Goal: Task Accomplishment & Management: Complete application form

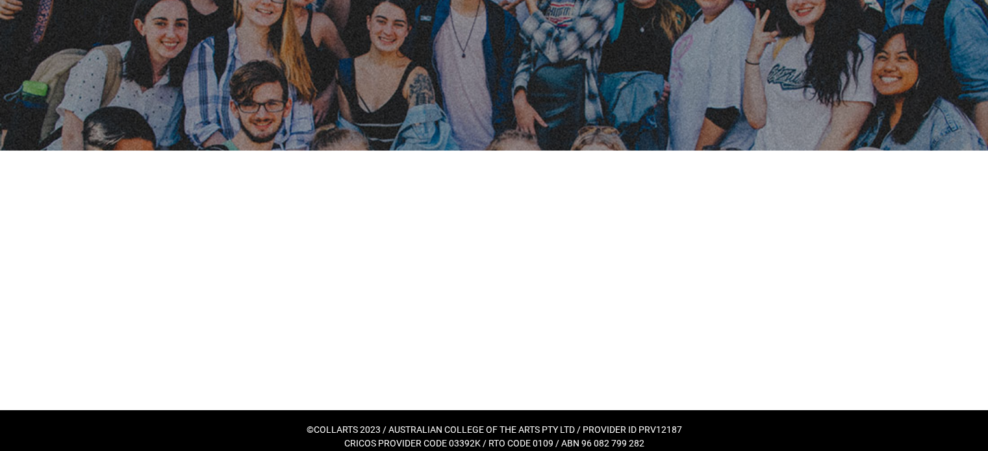
scroll to position [118, 0]
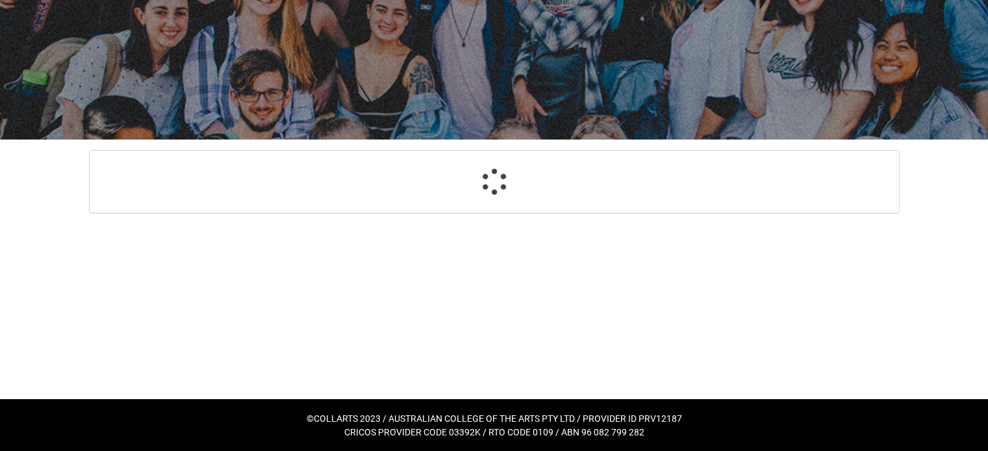
select select "GenderOptions.[DEMOGRAPHIC_DATA]"
select select "MailingCountry_Options.1101"
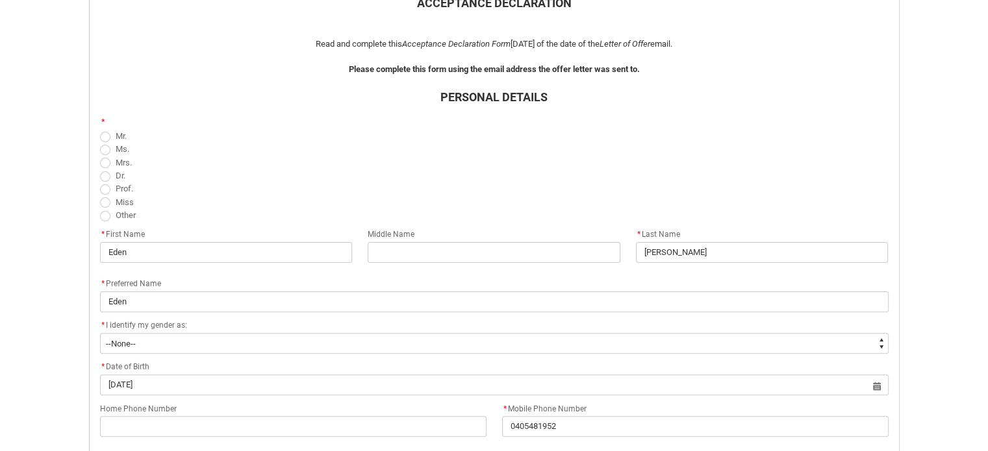
scroll to position [323, 0]
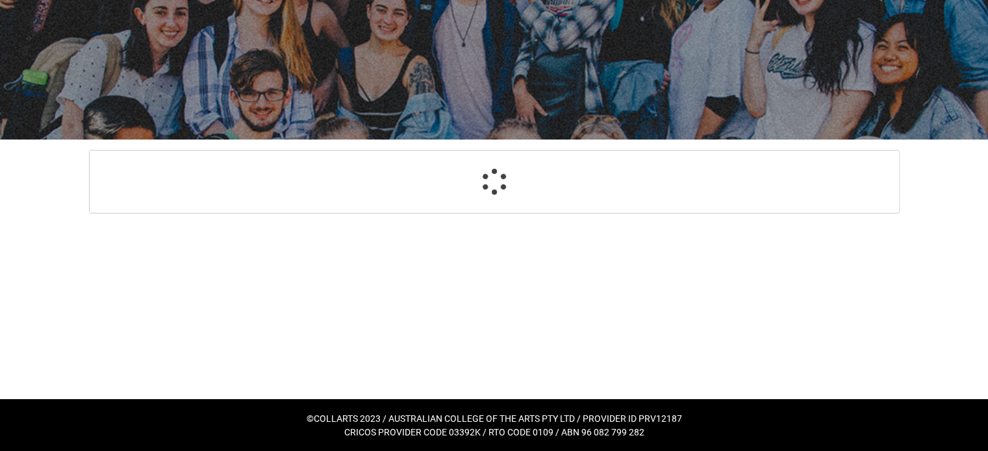
select select "GenderOptions.[DEMOGRAPHIC_DATA]"
select select "MailingCountry_Options.1101"
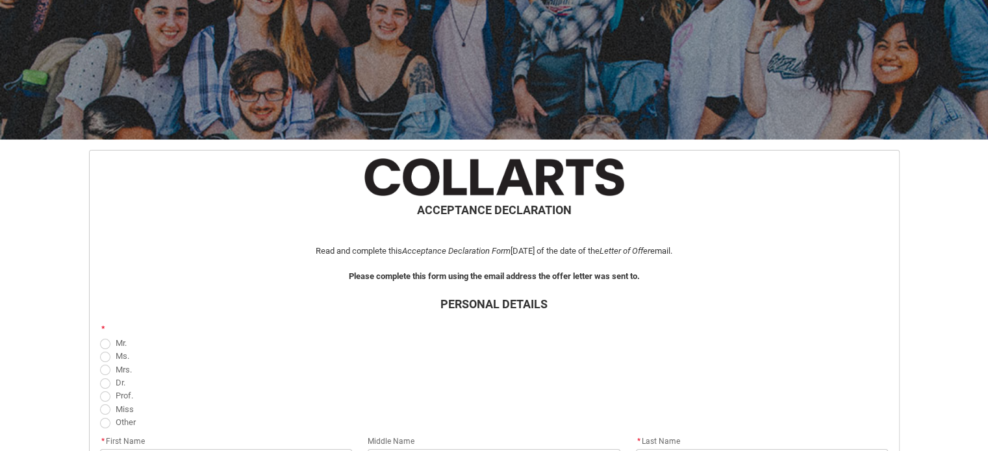
click at [105, 339] on span at bounding box center [105, 344] width 10 height 10
click at [100, 336] on input "Mr." at bounding box center [99, 336] width 1 height 1
radio input "true"
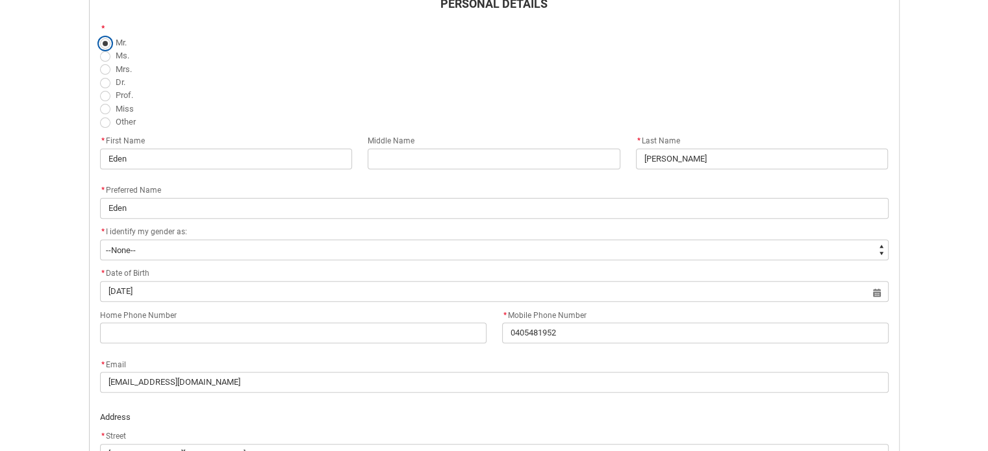
scroll to position [418, 0]
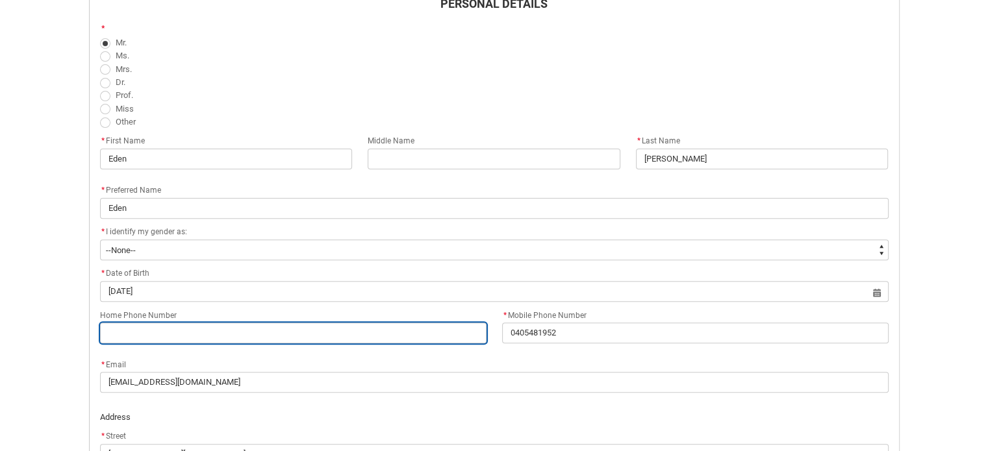
click at [305, 334] on input "Home Phone Number" at bounding box center [293, 333] width 386 height 21
type lightning-primitive-input-simple "0"
type input "0"
type lightning-primitive-input-simple "04"
type input "04"
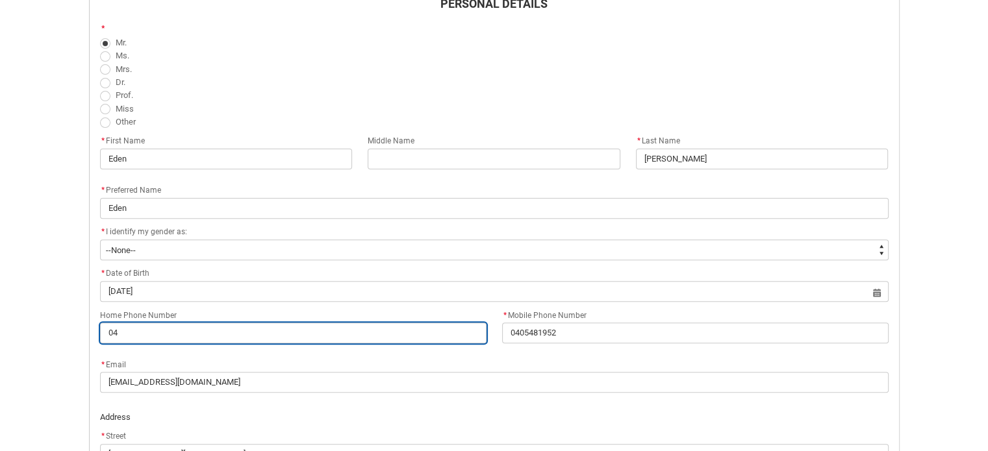
type lightning-primitive-input-simple "040"
type input "040"
type lightning-primitive-input-simple "0405"
type input "0405"
type lightning-primitive-input-simple "04054"
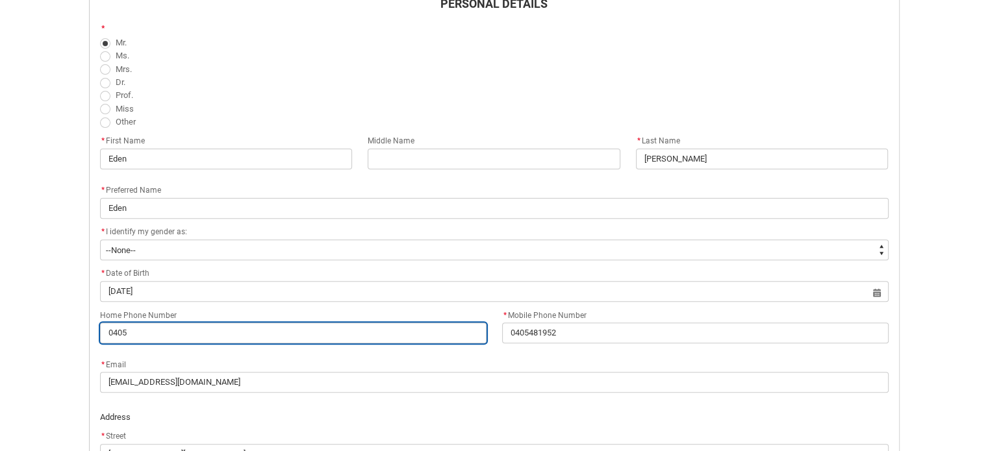
type input "04054"
type lightning-primitive-input-simple "040548"
type input "040548"
type lightning-primitive-input-simple "0405481"
type input "0405481"
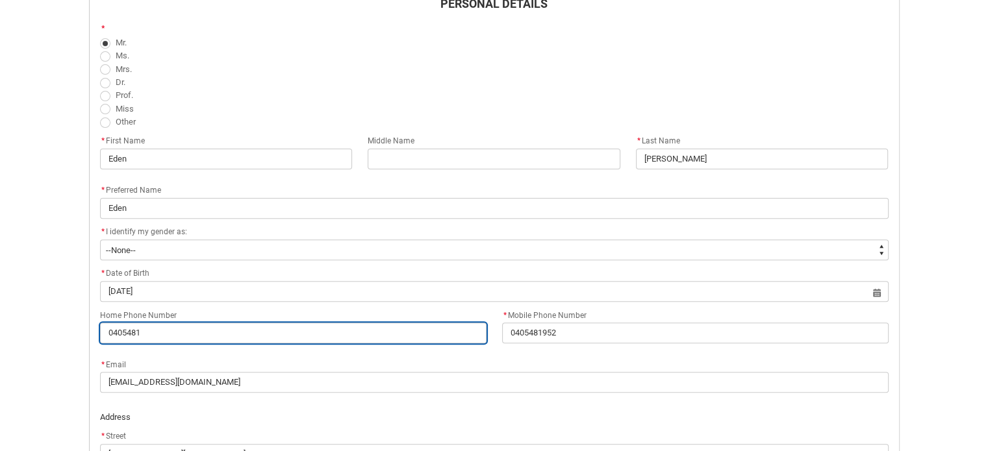
type lightning-primitive-input-simple "04054819"
type input "04054819"
type lightning-primitive-input-simple "040548195"
type input "040548195"
type lightning-primitive-input-simple "0405481952"
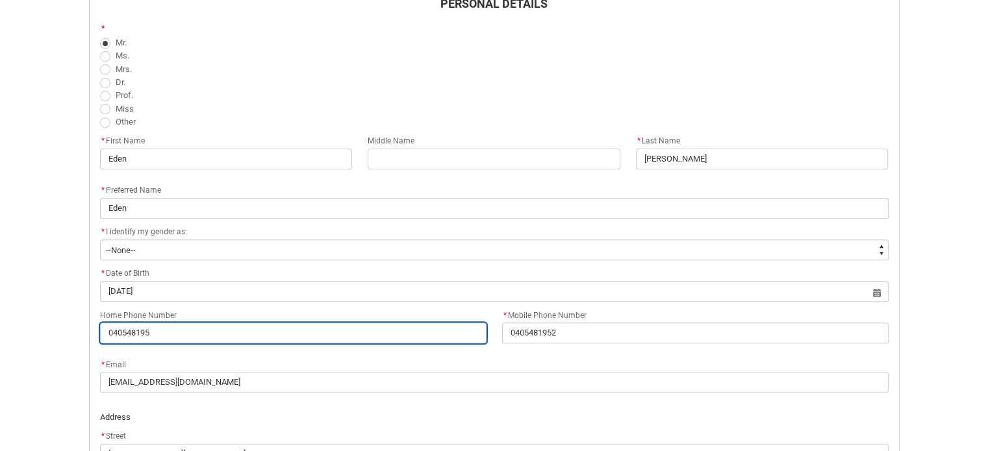
type input "0405481952"
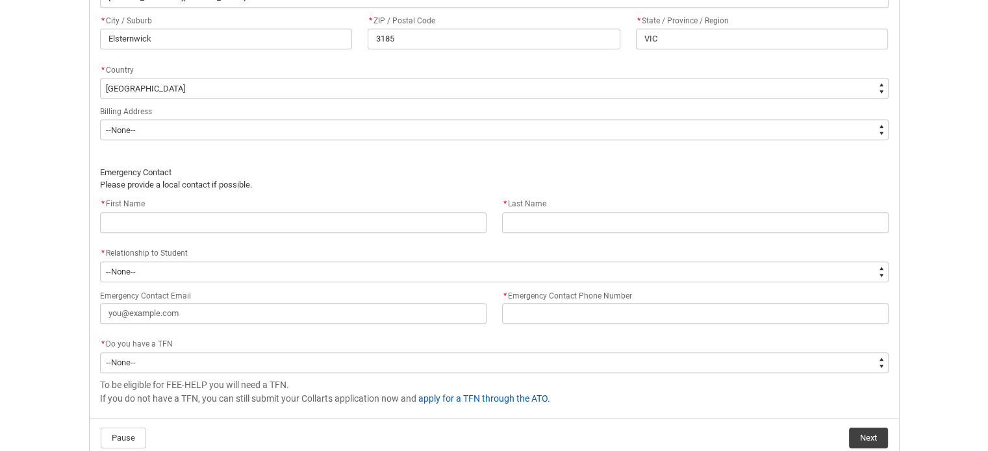
scroll to position [881, 0]
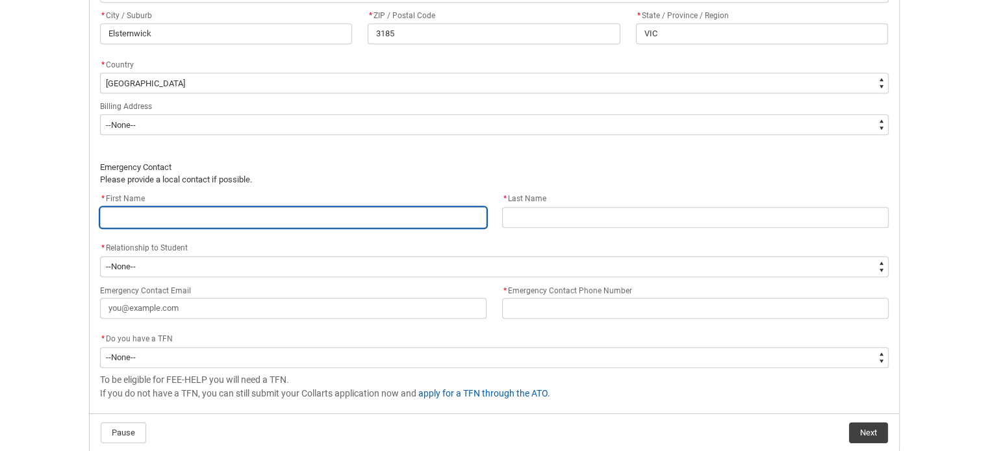
click at [309, 215] on input "text" at bounding box center [293, 217] width 386 height 21
type lightning-primitive-input-simple "Yona"
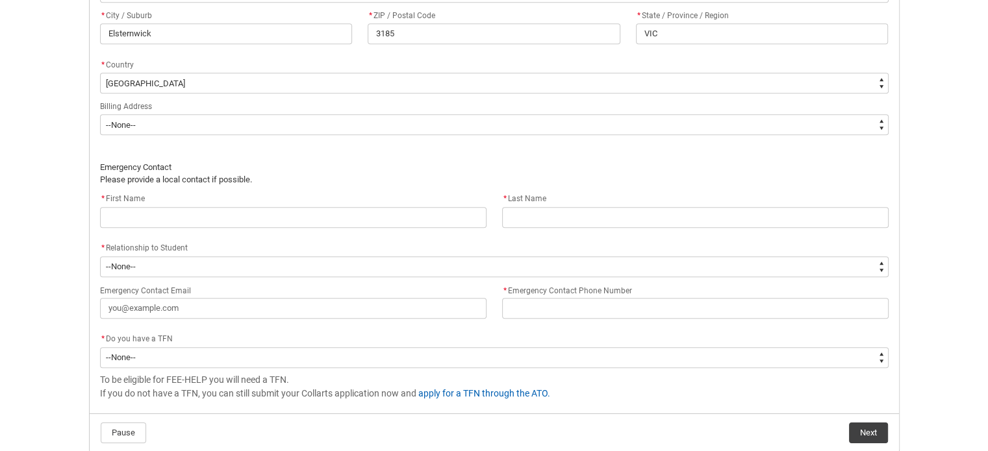
type lightning-primitive-input-simple "[PERSON_NAME]"
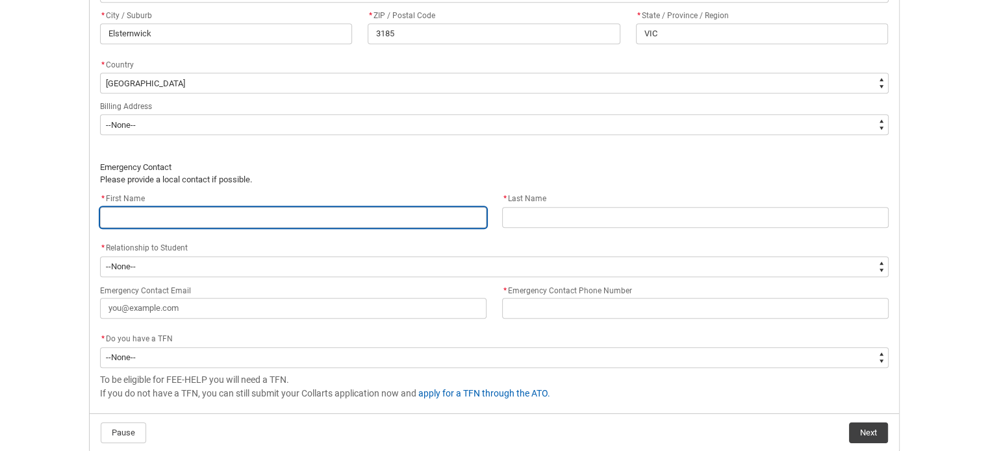
type input "Yona"
type input "[PERSON_NAME]"
type lightning-primitive-input-simple "Yon"
type input "Yon"
type lightning-primitive-input-simple "Yo"
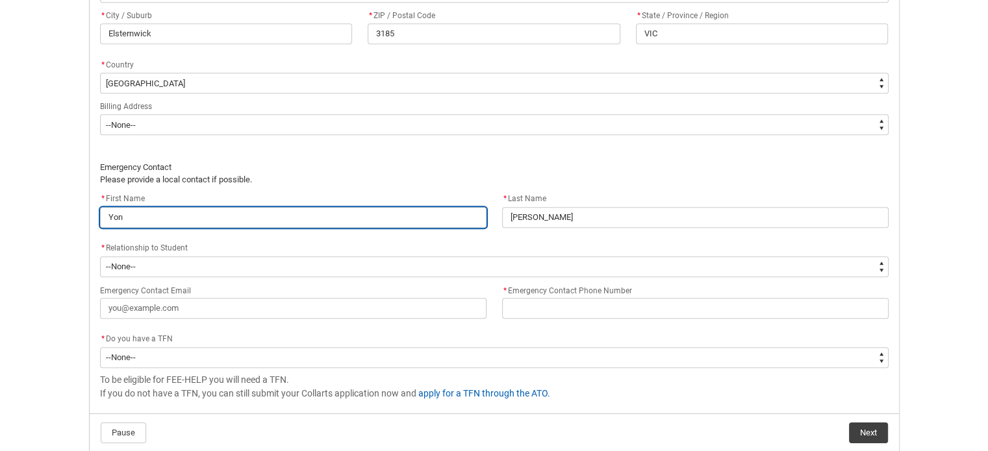
type input "Yo"
type lightning-primitive-input-simple "Y"
type input "Y"
type lightning-primitive-input-simple "J"
type input "J"
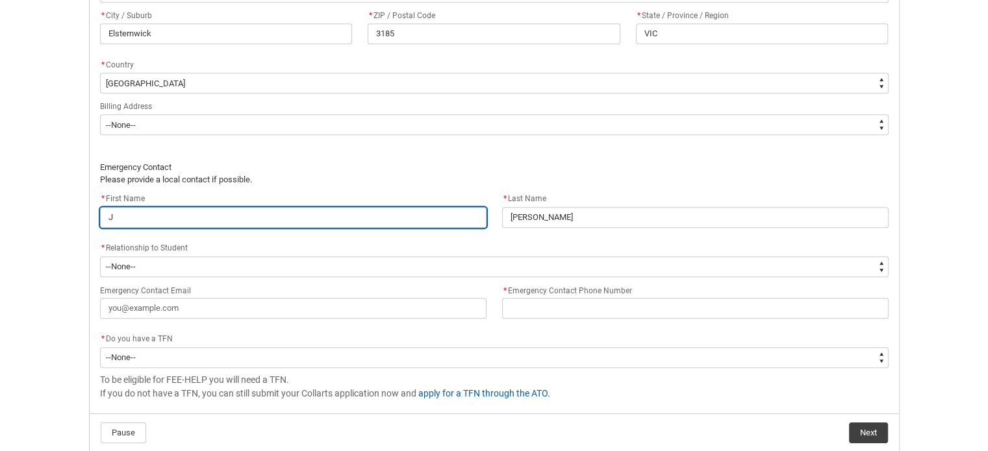
type lightning-primitive-input-simple "Jq"
type input "Jq"
type lightning-primitive-input-simple "J"
type input "J"
type lightning-primitive-input-simple "[PERSON_NAME]"
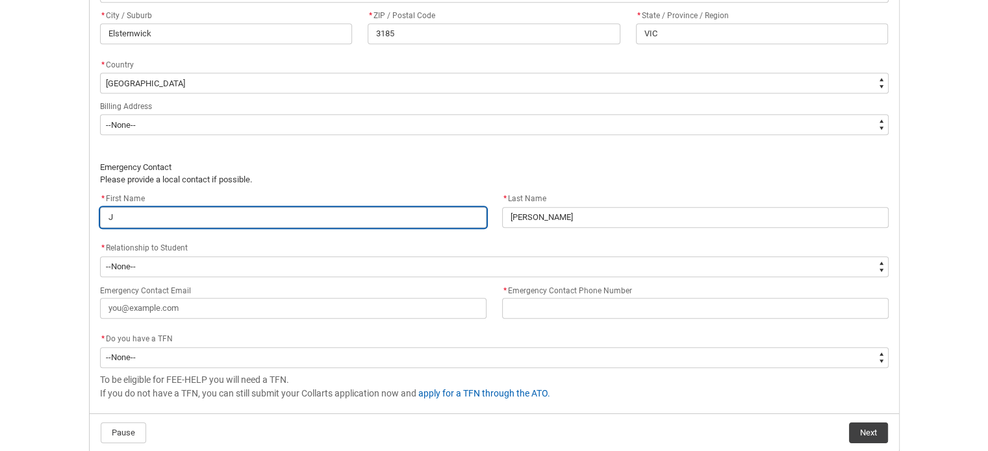
type input "[PERSON_NAME]"
type lightning-primitive-input-simple "Jan"
type input "Jan"
type lightning-primitive-input-simple "Jani"
type input "Jani"
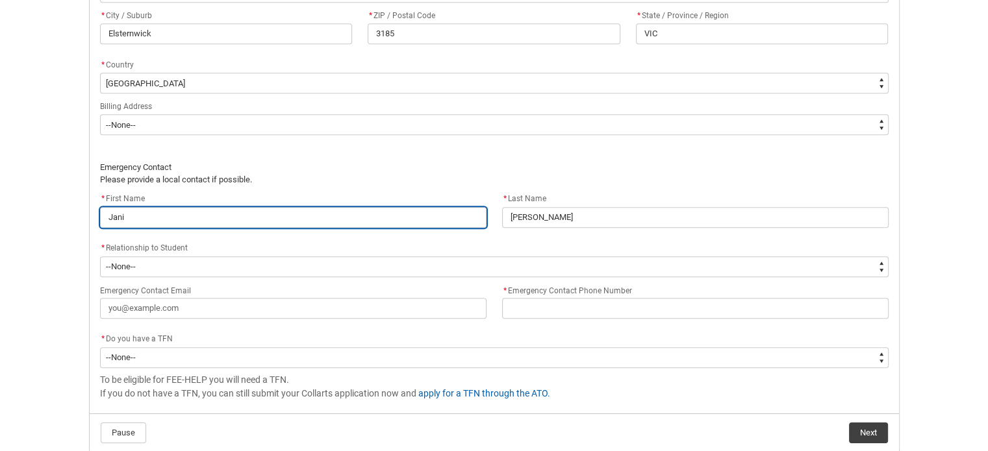
type lightning-primitive-input-simple "Janin"
type input "Janin"
type lightning-primitive-input-simple "[PERSON_NAME]"
type input "[PERSON_NAME]"
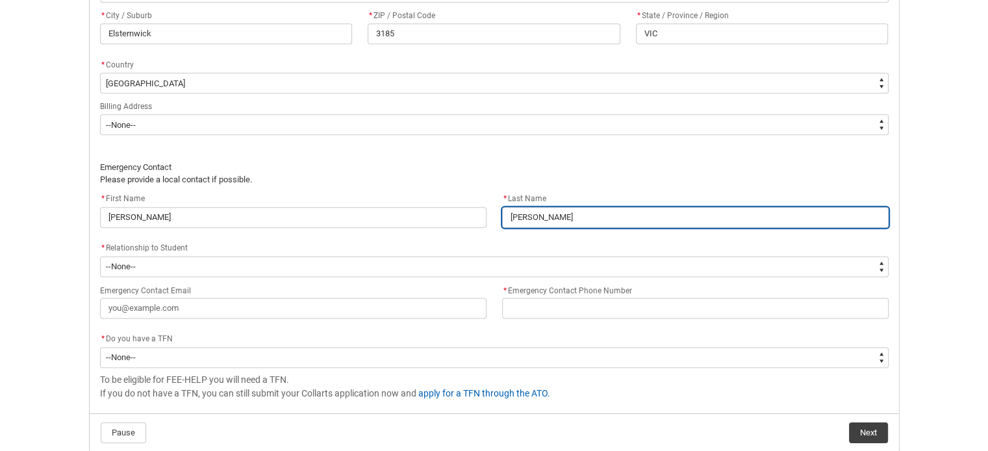
drag, startPoint x: 594, startPoint y: 216, endPoint x: 437, endPoint y: 196, distance: 157.8
click at [437, 196] on div "* First Name [PERSON_NAME] * Last Name [PERSON_NAME]" at bounding box center [494, 216] width 804 height 49
type lightning-primitive-input-simple "S"
type input "S"
type lightning-primitive-input-simple "Sc"
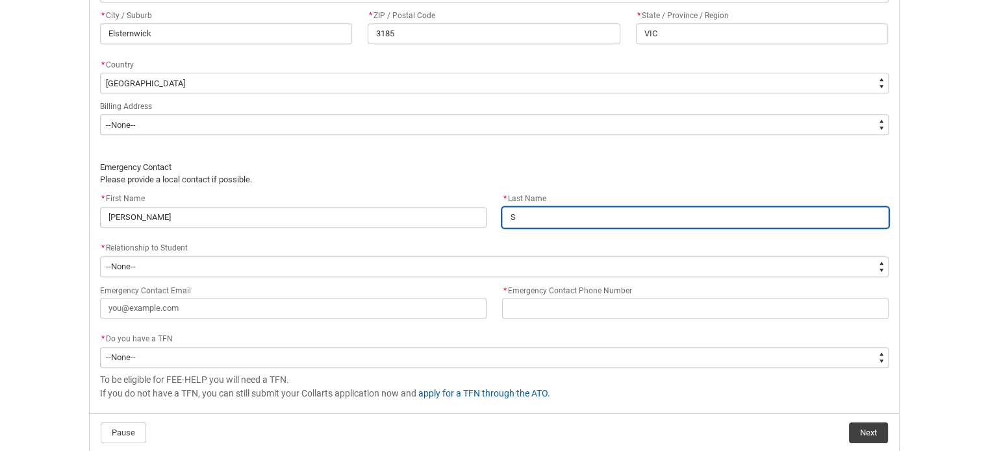
type input "Sc"
type lightning-primitive-input-simple "Sch"
type input "Sch"
type lightning-primitive-input-simple "Schl"
type input "Schl"
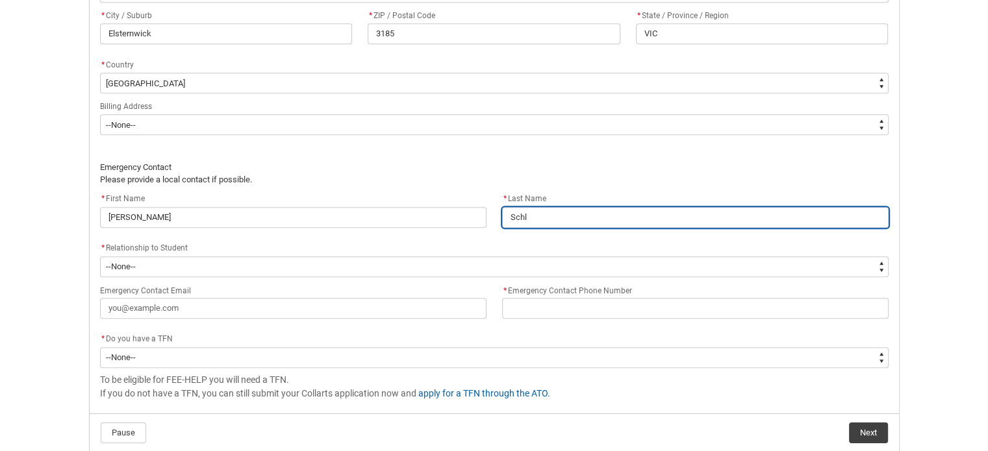
type lightning-primitive-input-simple "Schlo"
type input "Schlo"
type lightning-primitive-input-simple "Schlos"
type input "Schlos"
type lightning-primitive-input-simple "Schloss"
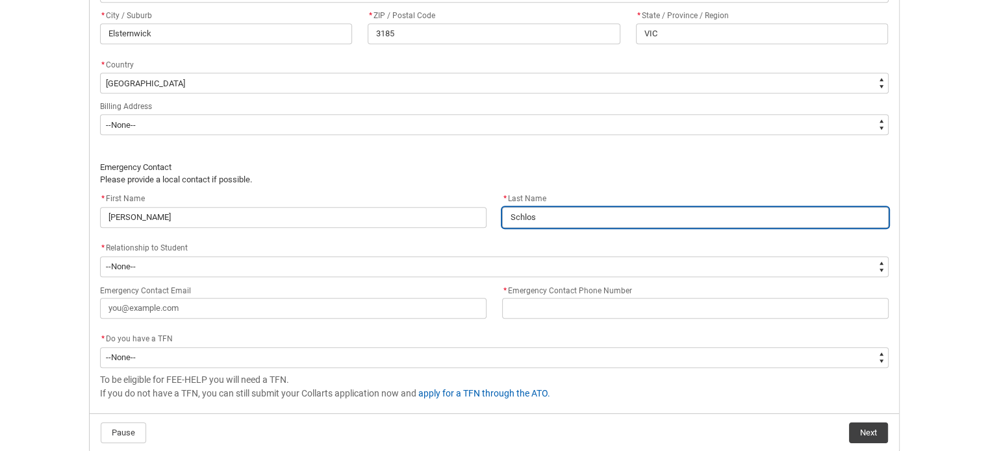
type input "Schloss"
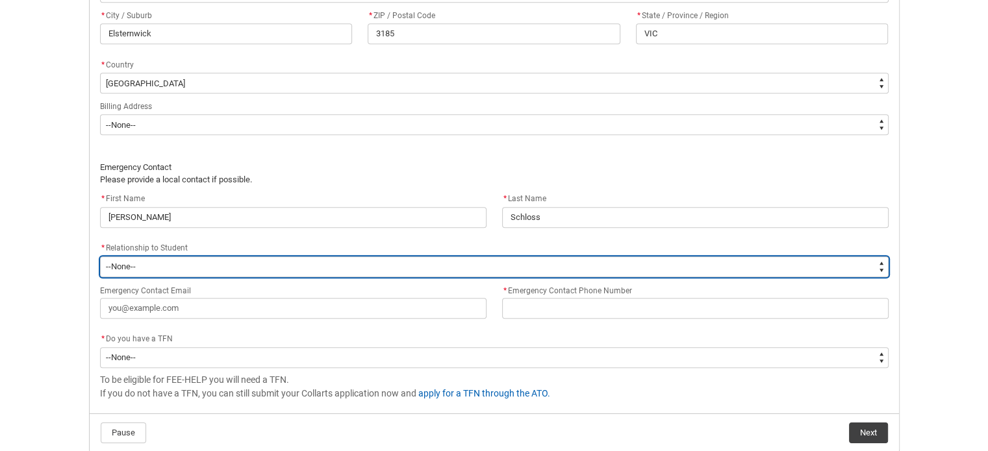
click at [289, 264] on select "--None-- Mother Father Sibling Child Partner Relation Friend" at bounding box center [494, 267] width 789 height 21
type lightning-select "EmergencyContact_RelationshipOptions.Mother"
click at [100, 257] on select "--None-- Mother Father Sibling Child Partner Relation Friend" at bounding box center [494, 267] width 789 height 21
select select "EmergencyContact_RelationshipOptions.Mother"
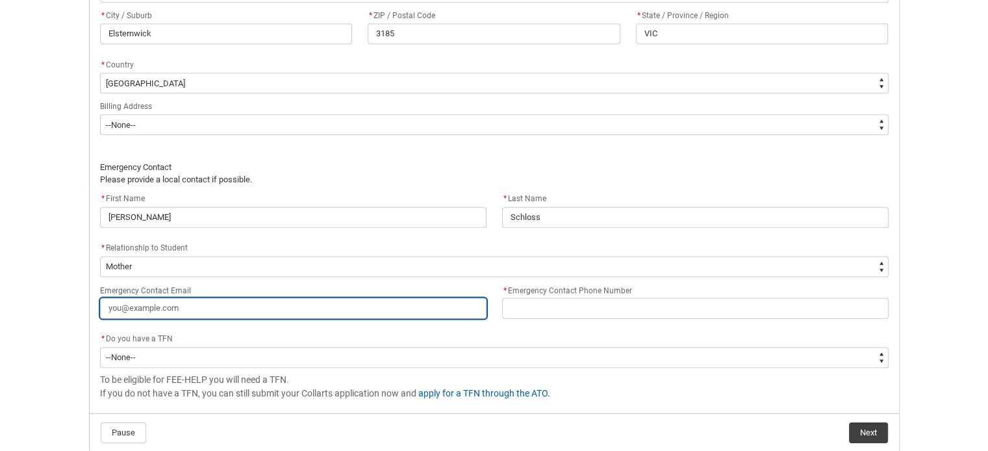
click at [312, 308] on input "Emergency Contact Email" at bounding box center [293, 308] width 386 height 21
type lightning-primitive-input-simple "j"
type input "j"
type lightning-primitive-input-simple "ja"
type input "ja"
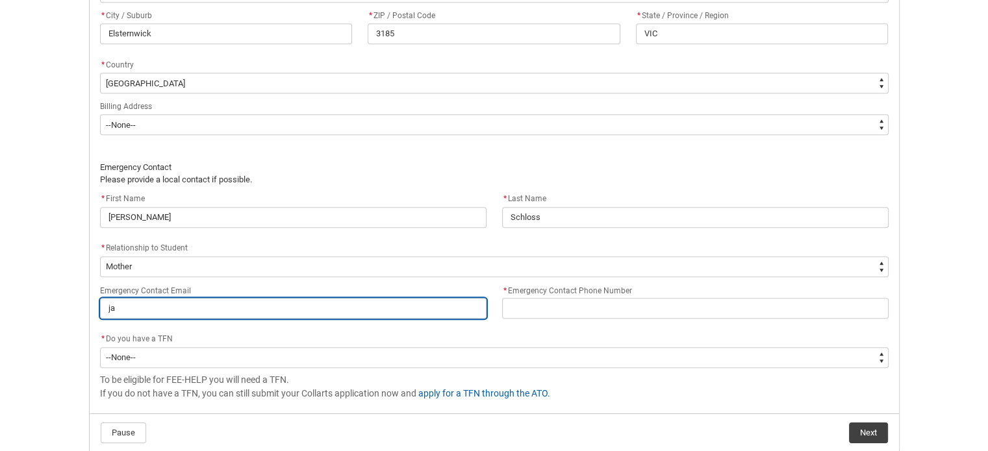
type lightning-primitive-input-simple "jan"
type input "jan"
type lightning-primitive-input-simple "jani"
type input "jani"
type lightning-primitive-input-simple "janin"
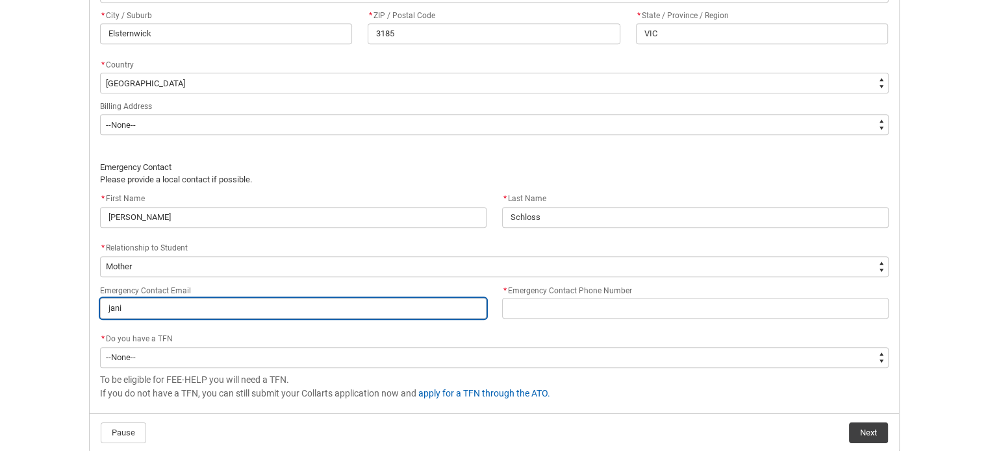
type input "janin"
type lightning-primitive-input-simple "[PERSON_NAME]"
type input "[PERSON_NAME]"
type lightning-primitive-input-simple "[PERSON_NAME]."
type input "[PERSON_NAME]."
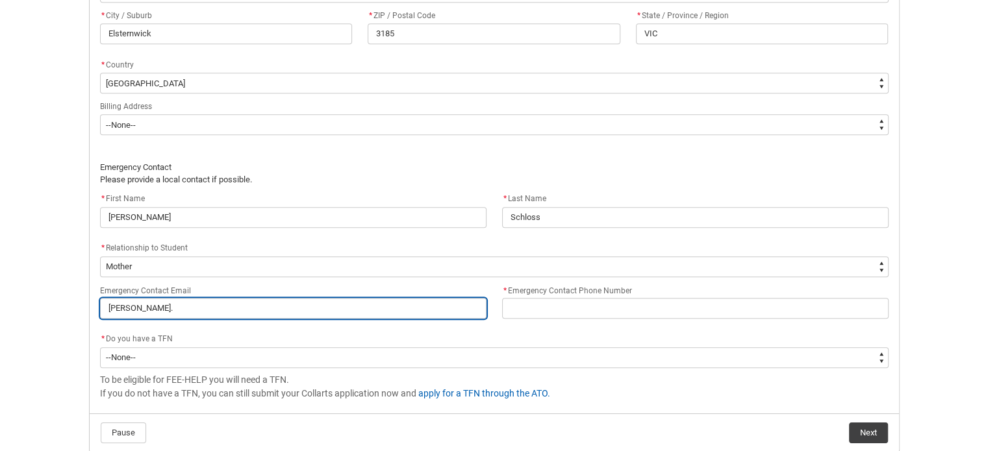
type lightning-primitive-input-simple "[PERSON_NAME].s"
type input "[PERSON_NAME].s"
type lightning-primitive-input-simple "[PERSON_NAME][DOMAIN_NAME]"
type input "[PERSON_NAME][DOMAIN_NAME]"
type lightning-primitive-input-simple "[PERSON_NAME].sch"
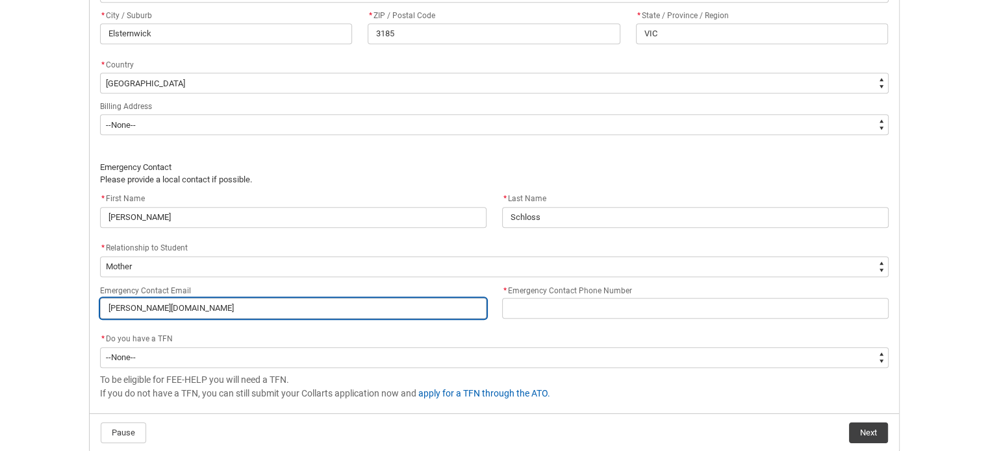
type input "[PERSON_NAME].sch"
type lightning-primitive-input-simple "[PERSON_NAME].schl"
type input "[PERSON_NAME].schl"
type lightning-primitive-input-simple "[PERSON_NAME].schlo"
type input "[PERSON_NAME].schlo"
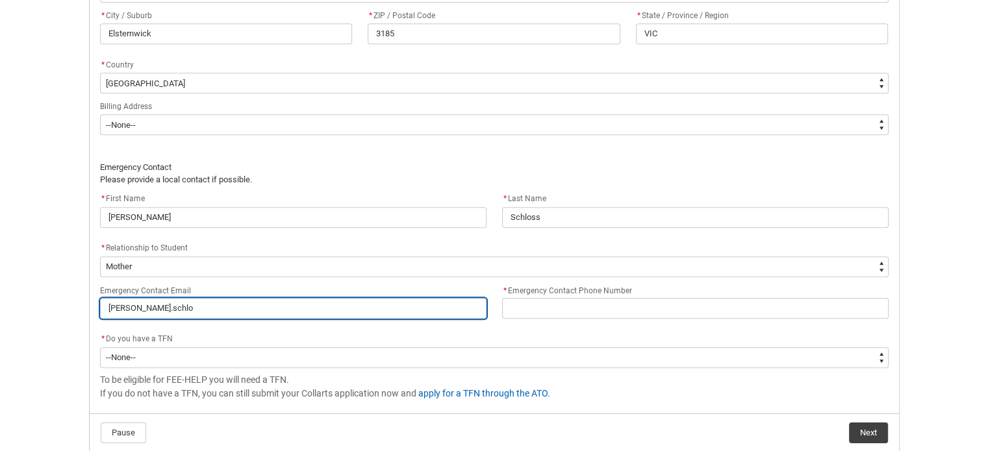
type lightning-primitive-input-simple "[PERSON_NAME].schlos"
type input "[PERSON_NAME].schlos"
type lightning-primitive-input-simple "[PERSON_NAME].[PERSON_NAME]"
type input "[PERSON_NAME].[PERSON_NAME]"
type lightning-primitive-input-simple "[PERSON_NAME].schloss2"
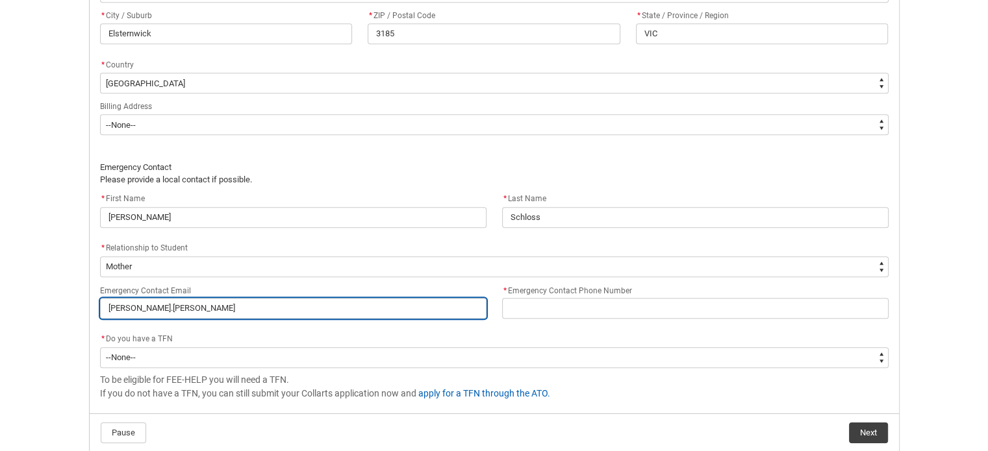
type input "[PERSON_NAME].schloss2"
type lightning-primitive-input-simple "[PERSON_NAME].[PERSON_NAME]"
type input "[PERSON_NAME].[PERSON_NAME]"
type lightning-primitive-input-simple "[PERSON_NAME].[PERSON_NAME]@"
type input "[PERSON_NAME].[PERSON_NAME]@"
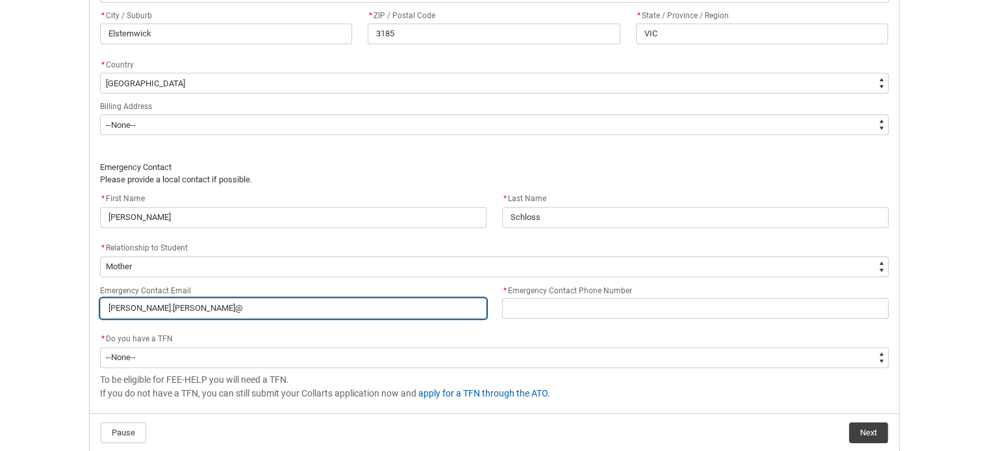
type lightning-primitive-input-simple "[PERSON_NAME].[PERSON_NAME]@g"
type input "[PERSON_NAME].[PERSON_NAME]@g"
type lightning-primitive-input-simple "[PERSON_NAME].[PERSON_NAME]@gm"
type input "[PERSON_NAME].[PERSON_NAME]@gm"
type lightning-primitive-input-simple "[PERSON_NAME].[PERSON_NAME]@gma"
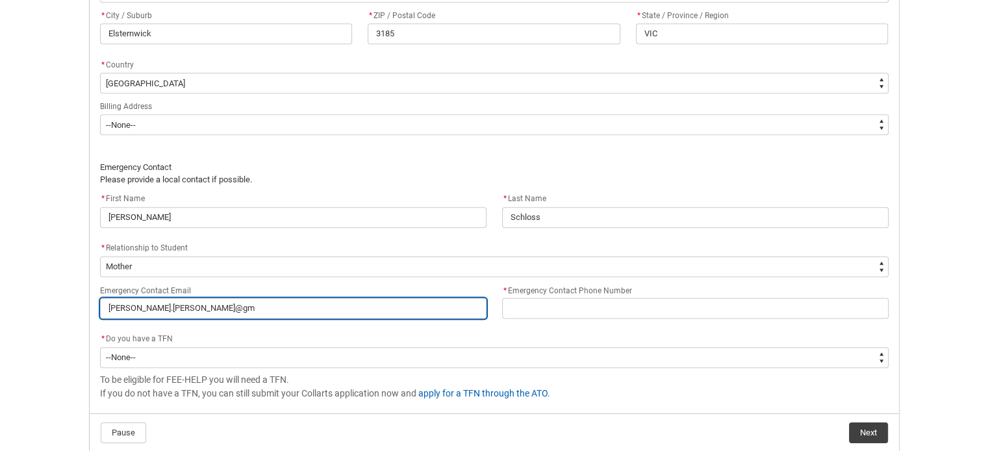
type input "[PERSON_NAME].[PERSON_NAME]@gma"
type lightning-primitive-input-simple "[PERSON_NAME].[PERSON_NAME]@gmai"
type input "[PERSON_NAME].[PERSON_NAME]@gmai"
type lightning-primitive-input-simple "[PERSON_NAME][EMAIL_ADDRESS][PERSON_NAME]"
type input "[PERSON_NAME][EMAIL_ADDRESS][PERSON_NAME]"
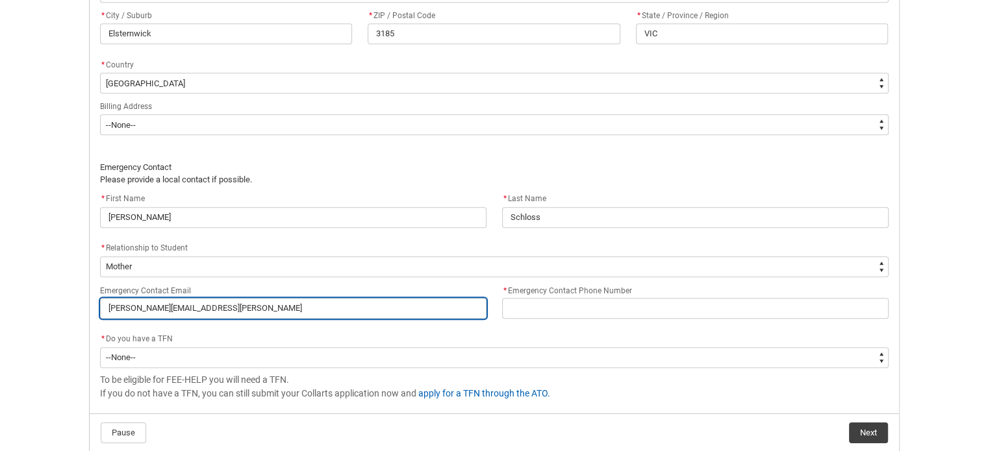
type lightning-primitive-input-simple "[PERSON_NAME][EMAIL_ADDRESS][PERSON_NAME]."
type input "[PERSON_NAME][EMAIL_ADDRESS][PERSON_NAME]."
type lightning-primitive-input-simple "[PERSON_NAME].[PERSON_NAME]@gmail.c"
type input "[PERSON_NAME].[PERSON_NAME]@gmail.c"
type lightning-primitive-input-simple "[PERSON_NAME][EMAIL_ADDRESS][PERSON_NAME][DOMAIN_NAME]"
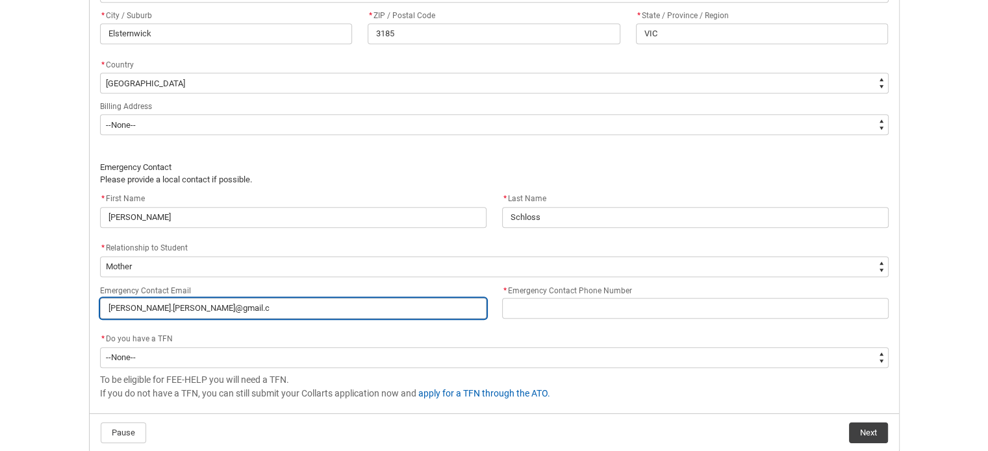
type input "[PERSON_NAME][EMAIL_ADDRESS][PERSON_NAME][DOMAIN_NAME]"
type lightning-primitive-input-simple "[PERSON_NAME][EMAIL_ADDRESS][PERSON_NAME][DOMAIN_NAME]"
type input "[PERSON_NAME][EMAIL_ADDRESS][PERSON_NAME][DOMAIN_NAME]"
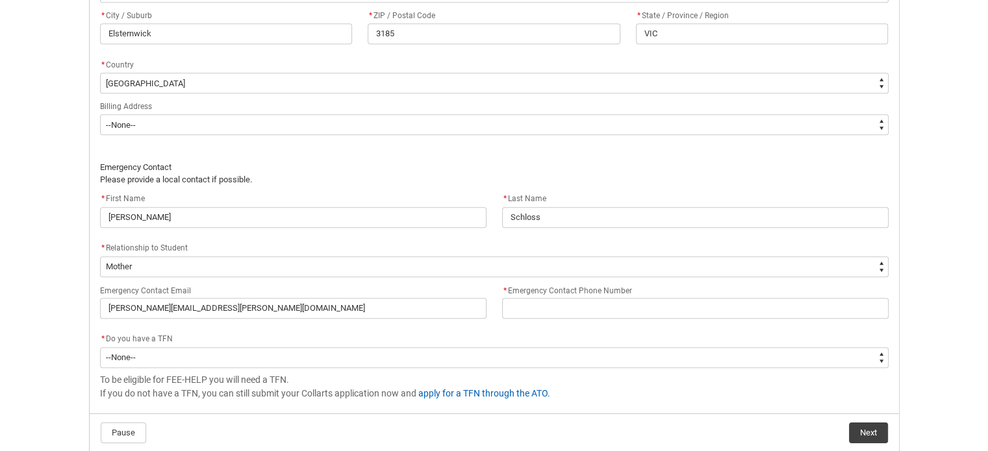
click at [535, 318] on flowruntime-screen-field "* Emergency Contact Phone Number" at bounding box center [695, 304] width 402 height 42
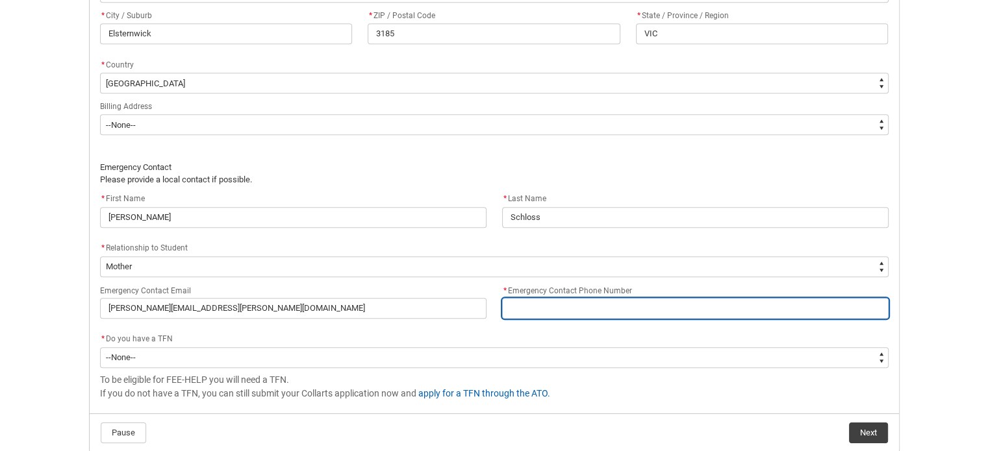
click at [535, 315] on input "* Emergency Contact Phone Number" at bounding box center [695, 308] width 386 height 21
type lightning-primitive-input-simple "0"
type input "0"
type lightning-primitive-input-simple "04"
type input "04"
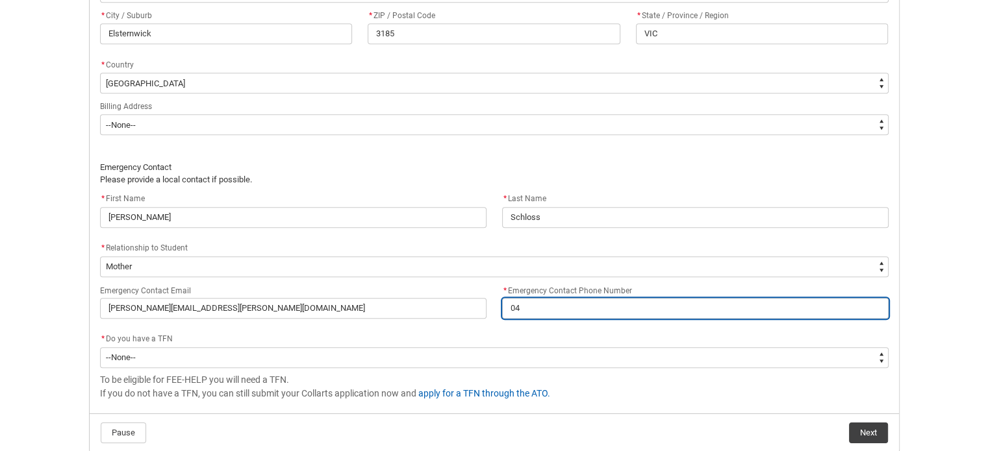
type lightning-primitive-input-simple "043"
type input "043"
type lightning-primitive-input-simple "0434"
type input "0434"
type lightning-primitive-input-simple "04342"
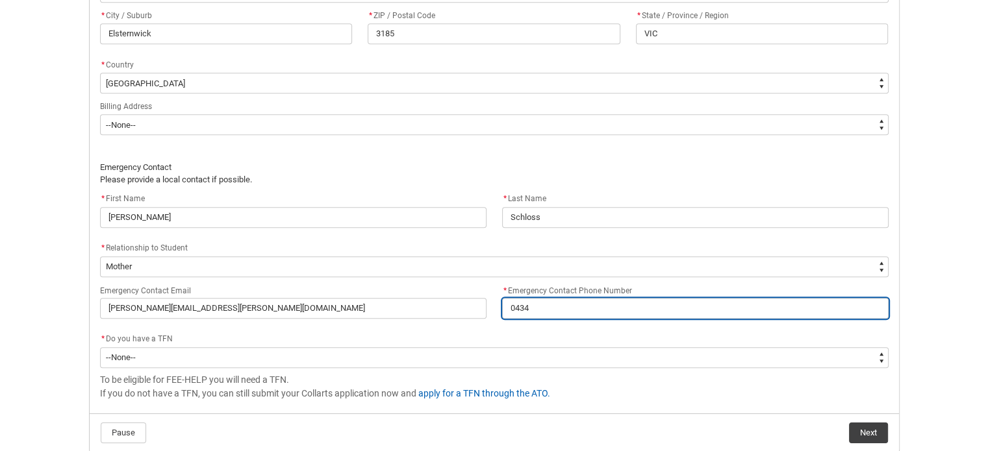
type input "04342"
type lightning-primitive-input-simple "043427"
type input "043427"
type lightning-primitive-input-simple "0434270"
type input "0434270"
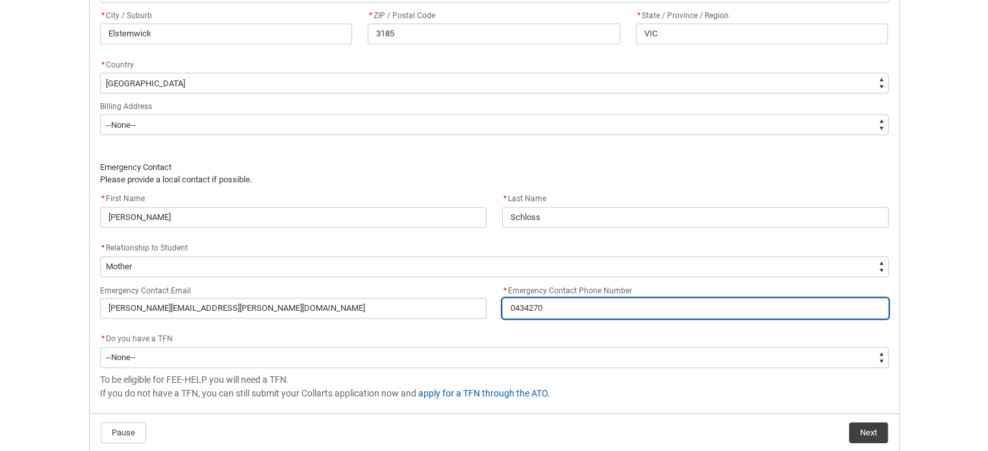
type lightning-primitive-input-simple "04342700"
type input "04342700"
type lightning-primitive-input-simple "043427006"
type input "043427006"
type lightning-primitive-input-simple "0434270067"
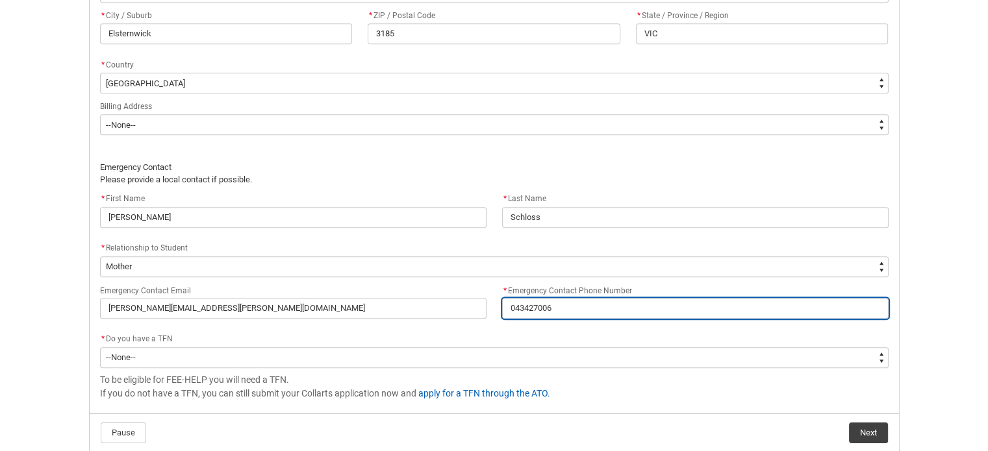
type input "0434270067"
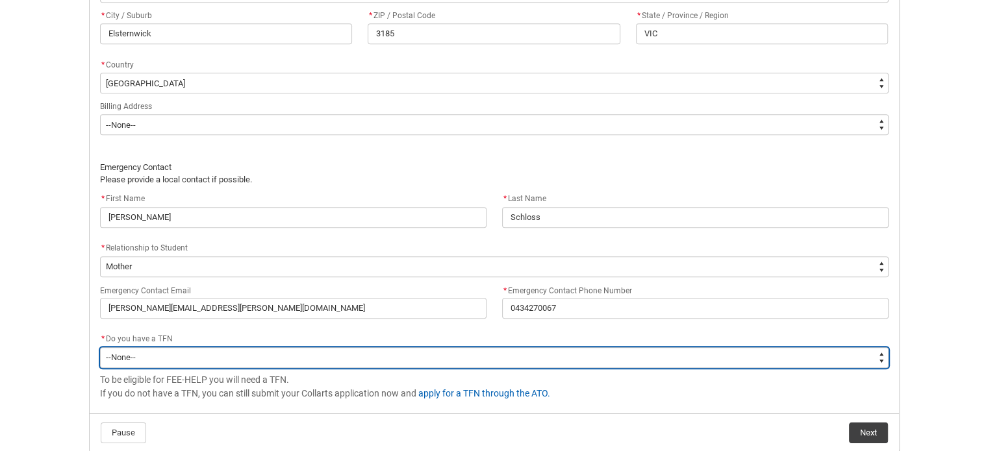
click at [179, 361] on select "--None-- Yes No" at bounding box center [494, 358] width 789 height 21
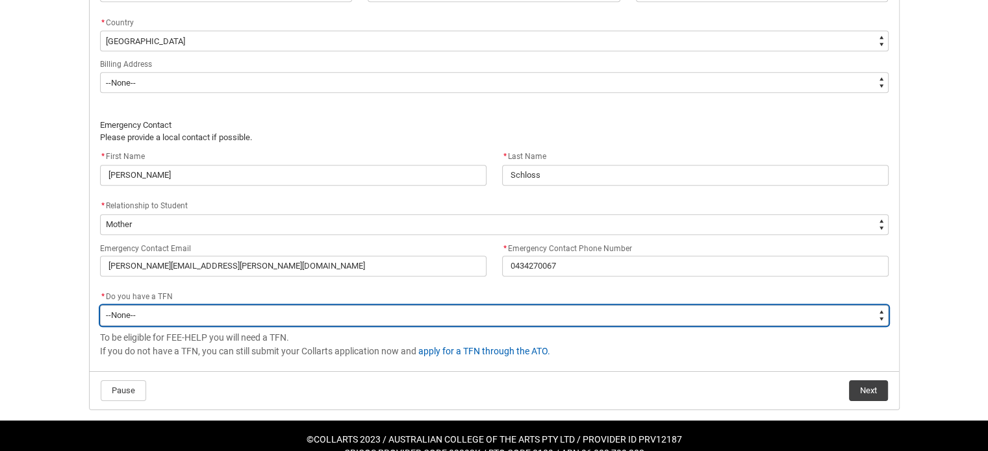
scroll to position [925, 0]
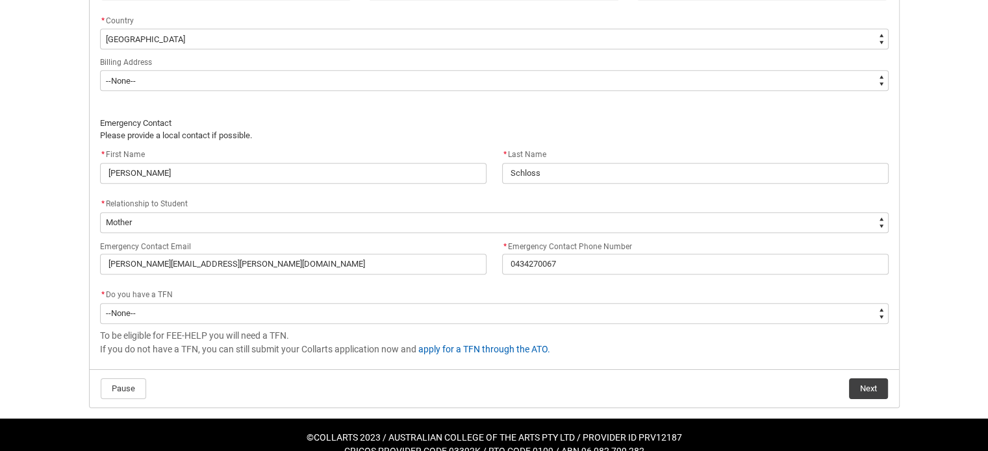
click at [194, 284] on div "Emergency Contact Email [PERSON_NAME][EMAIL_ADDRESS][PERSON_NAME][DOMAIN_NAME] …" at bounding box center [494, 262] width 804 height 49
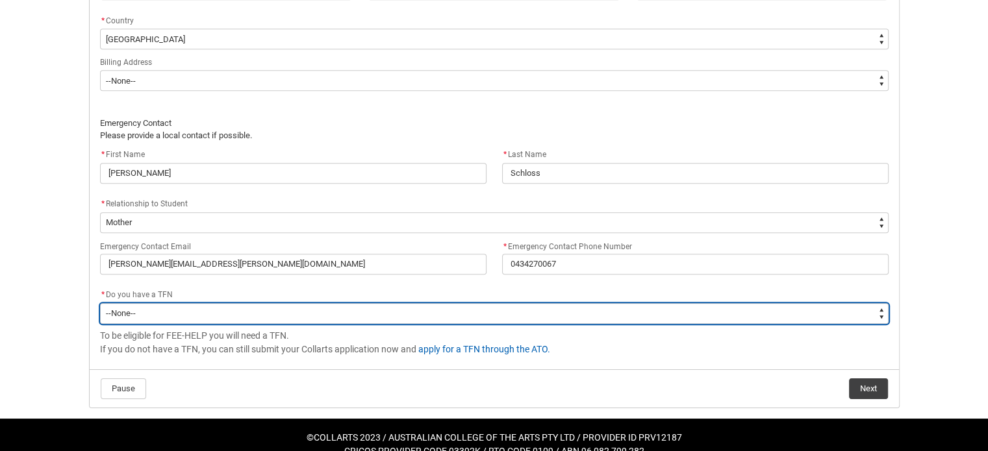
click at [168, 304] on select "--None-- Yes No" at bounding box center [494, 313] width 789 height 21
type lightning-select "Choice_Yes"
click at [100, 303] on select "--None-- Yes No" at bounding box center [494, 313] width 789 height 21
select select "Choice_Yes"
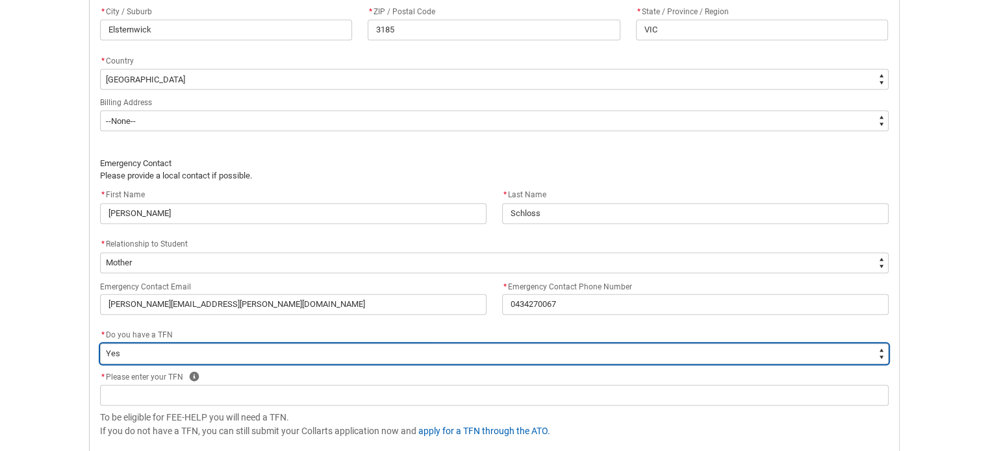
scroll to position [983, 0]
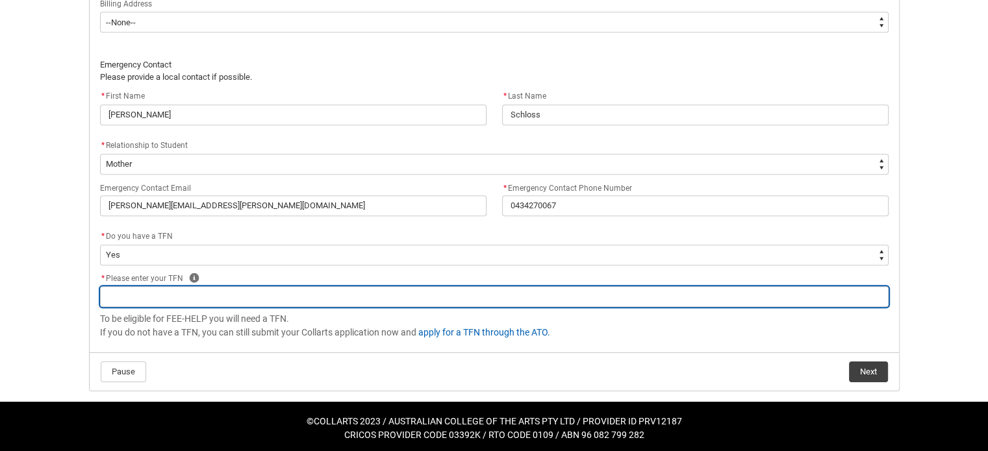
click at [170, 299] on input "text" at bounding box center [494, 296] width 789 height 21
